Goal: Communication & Community: Ask a question

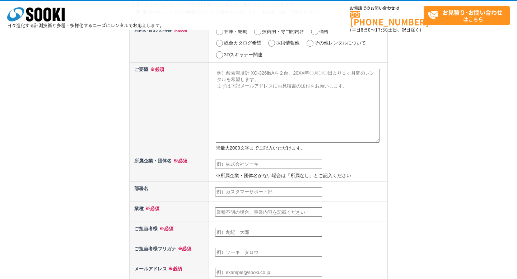
scroll to position [51, 0]
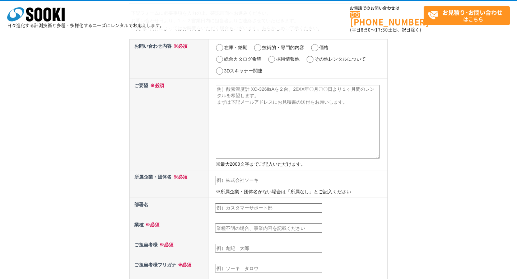
click at [255, 47] on input "技術的・専門的内容" at bounding box center [257, 47] width 9 height 7
radio input "true"
click at [241, 93] on textarea at bounding box center [298, 122] width 164 height 74
paste textarea "lor、ipsumdolorsi8/9ametconsecteturadip。 elit：seddo://eiusm.te.in/ utlaboreetdol…"
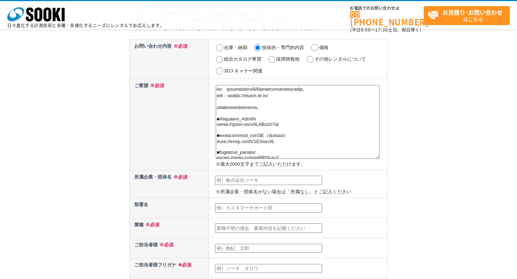
scroll to position [150, 0]
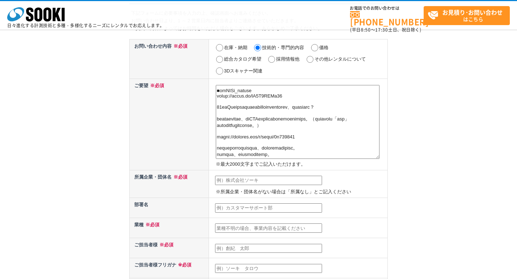
type textarea "lor、ipsumdolorsi8/9ametconsecteturadip。 elit：seddo://eiusm.te.in/ utlaboreetdol…"
click at [246, 180] on input "text" at bounding box center [268, 180] width 107 height 9
type input "株式会社Lumii"
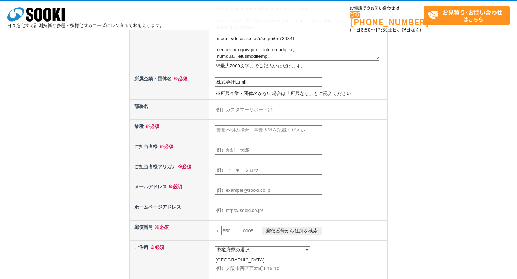
scroll to position [153, 0]
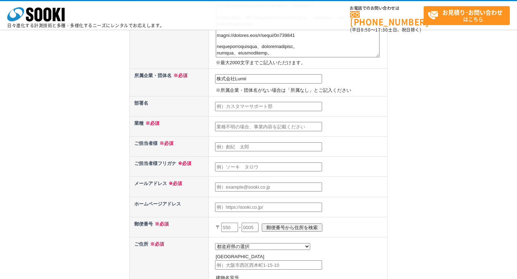
click at [244, 130] on input "text" at bounding box center [268, 126] width 107 height 9
type input "-"
click at [259, 149] on input "text" at bounding box center [268, 147] width 107 height 9
type input "[PERSON_NAME]"
click at [251, 166] on input "text" at bounding box center [268, 167] width 107 height 9
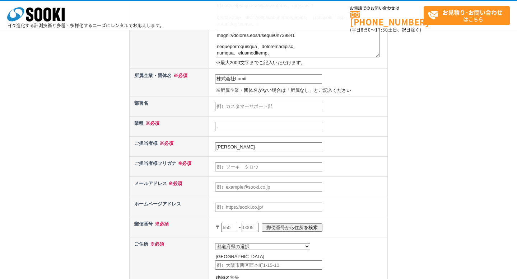
type input "[PERSON_NAME]"
click at [247, 188] on input "text" at bounding box center [268, 187] width 107 height 9
type input "[EMAIL_ADDRESS][PERSON_NAME][DOMAIN_NAME]"
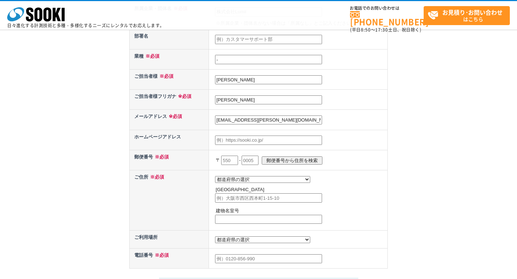
scroll to position [265, 0]
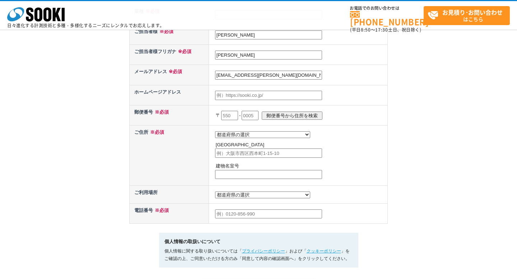
click at [230, 119] on input "text" at bounding box center [229, 115] width 17 height 9
type input "150"
click at [250, 115] on input "text" at bounding box center [250, 115] width 17 height 9
type input "0041"
click at [276, 116] on input "郵便番号から住所を検索" at bounding box center [292, 116] width 61 height 8
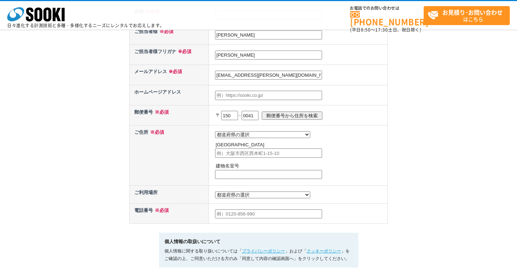
select select "13"
type input "[PERSON_NAME][GEOGRAPHIC_DATA]神南"
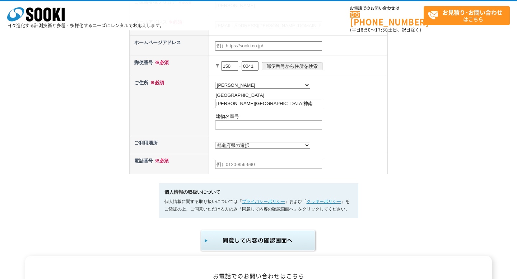
scroll to position [320, 0]
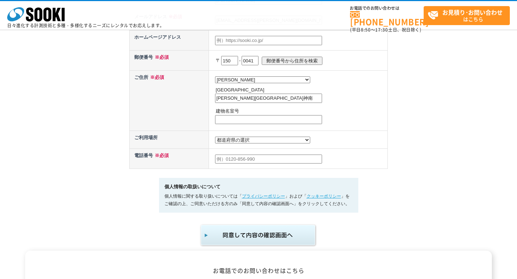
click at [233, 156] on input "text" at bounding box center [268, 159] width 107 height 9
type input "0365553621"
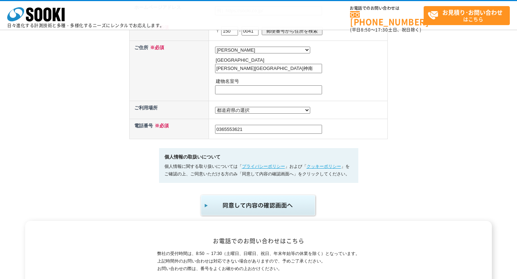
scroll to position [378, 0]
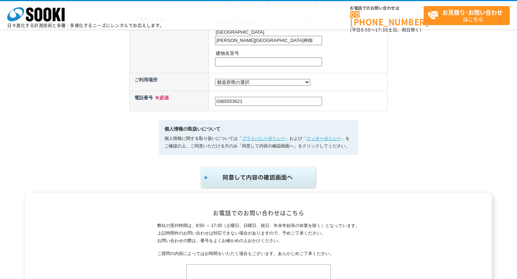
click at [244, 173] on img "submit" at bounding box center [259, 178] width 118 height 24
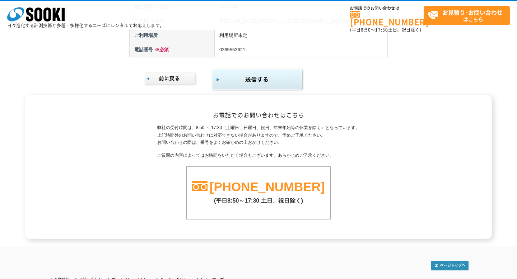
scroll to position [428, 0]
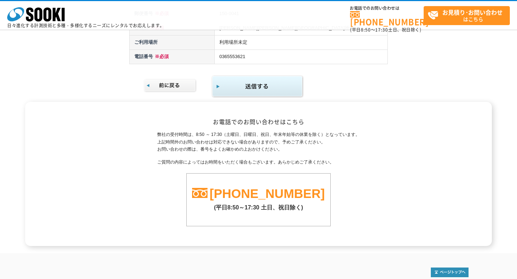
click at [258, 96] on img "submit" at bounding box center [258, 86] width 92 height 23
